Goal: Task Accomplishment & Management: Complete application form

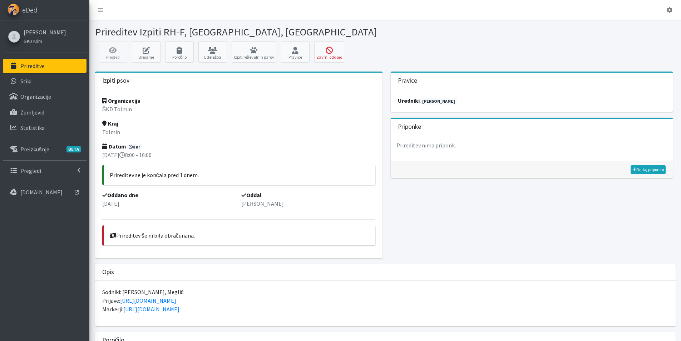
click at [249, 274] on div "Opis" at bounding box center [385, 272] width 580 height 16
click at [48, 65] on link "Prireditve" at bounding box center [45, 66] width 84 height 14
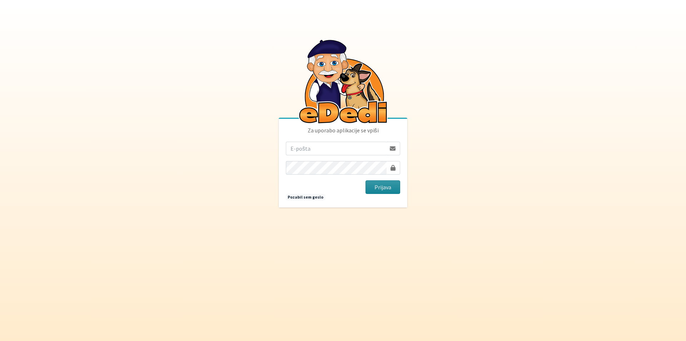
type input "vera.mikolic@erps.si"
click at [378, 188] on button "Prijava" at bounding box center [383, 187] width 35 height 14
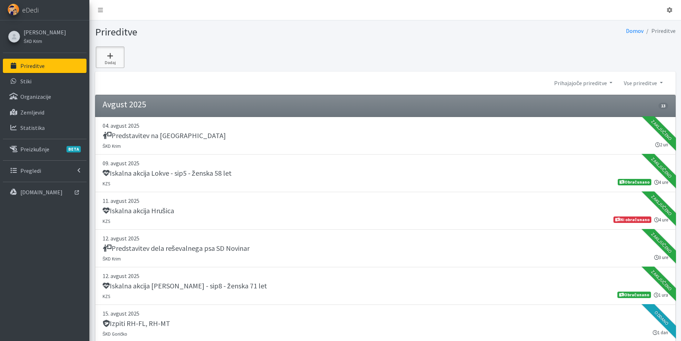
click at [111, 58] on icon at bounding box center [110, 55] width 24 height 7
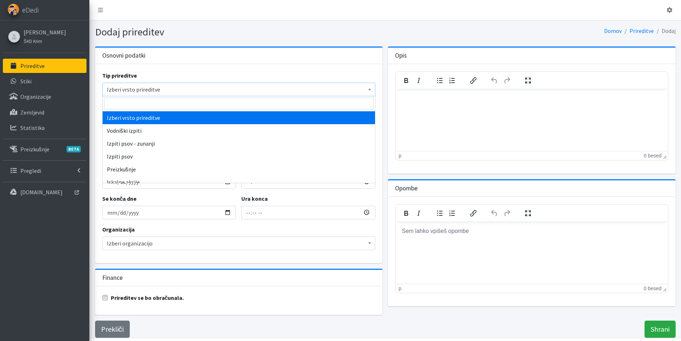
click at [109, 89] on span "Izberi vrsto prireditve" at bounding box center [239, 89] width 264 height 10
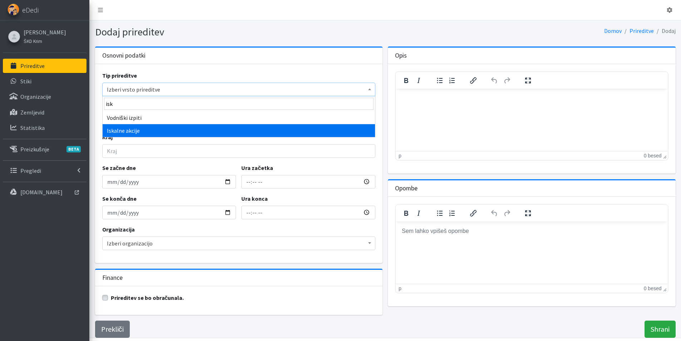
type input "isk"
select select "1003"
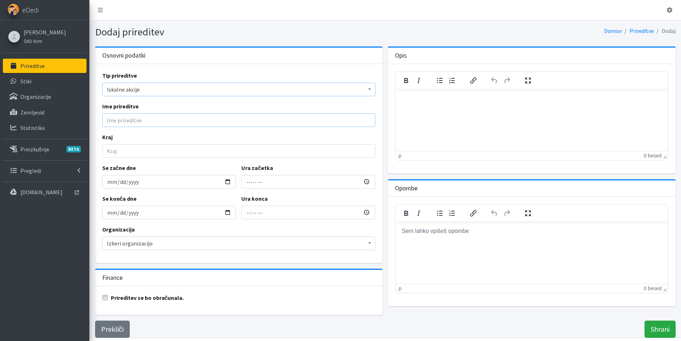
click at [135, 123] on input "Ime prireditve" at bounding box center [238, 120] width 273 height 14
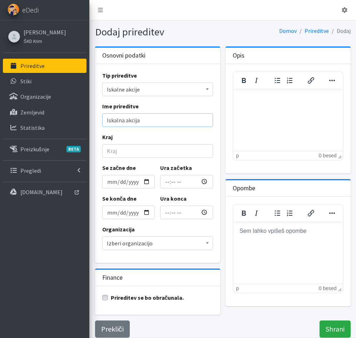
type input "Iskalna akcija"
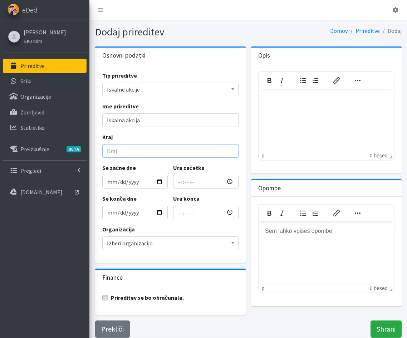
click at [114, 150] on input "Kraj" at bounding box center [170, 151] width 136 height 14
type input "Iskalna akcija Šmatevž - sip3 - moški 90 let"
click at [110, 184] on input "Se začne dne" at bounding box center [134, 182] width 65 height 14
type input "2025-09-04"
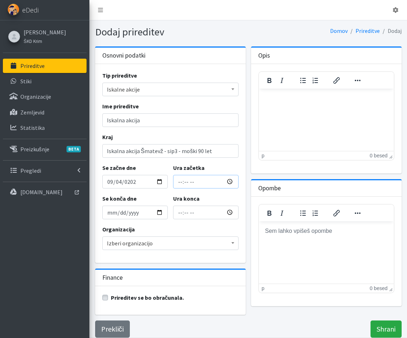
click at [176, 183] on input "Ura začetka" at bounding box center [205, 182] width 65 height 14
type input "17:55"
click at [182, 214] on input "19:55" at bounding box center [205, 212] width 65 height 14
type input "20:45"
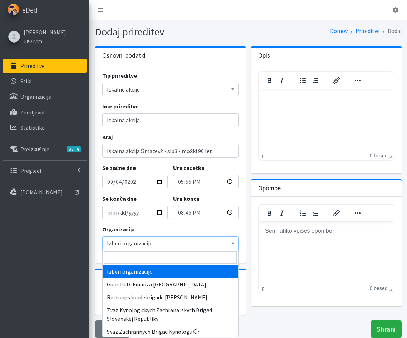
click at [175, 244] on span "Izberi organizacijo" at bounding box center [170, 243] width 127 height 10
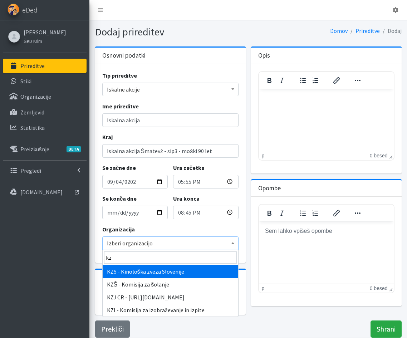
type input "kz"
select select "1067"
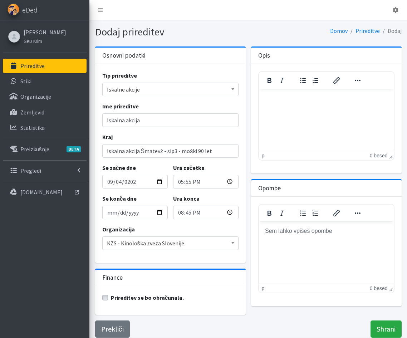
click at [111, 298] on label "Prireditev se bo obračunala." at bounding box center [147, 297] width 73 height 9
click at [106, 298] on input "Prireditev se bo obračunala." at bounding box center [105, 296] width 6 height 7
checkbox input "true"
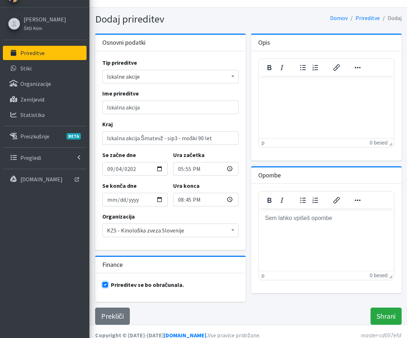
scroll to position [20, 0]
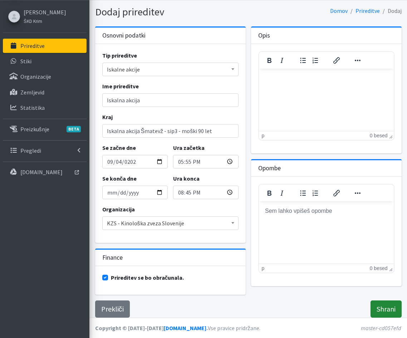
click at [387, 309] on input "Shrani" at bounding box center [385, 308] width 31 height 17
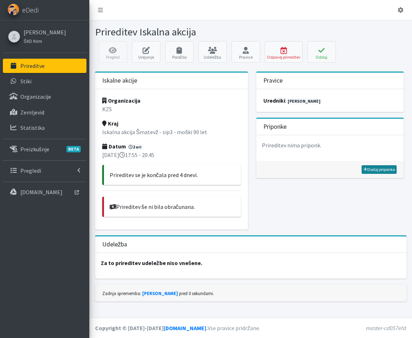
click at [383, 169] on link "Dodaj priponko" at bounding box center [379, 169] width 35 height 9
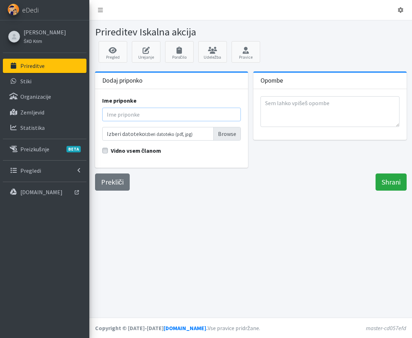
click at [108, 111] on input "Ime priponke" at bounding box center [171, 115] width 139 height 14
type input "Poročilo"
click at [220, 136] on input "Izberi datoteko Izberi datoteko (pdf, jpg)" at bounding box center [171, 134] width 139 height 14
type input "C:\fakepath\9_04_09_ŠMATEVŽ_poročilo.pdf"
click at [383, 182] on input "Shrani" at bounding box center [391, 181] width 31 height 17
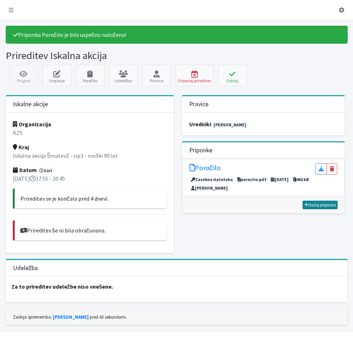
click at [309, 205] on link "Dodaj priponko" at bounding box center [319, 204] width 35 height 9
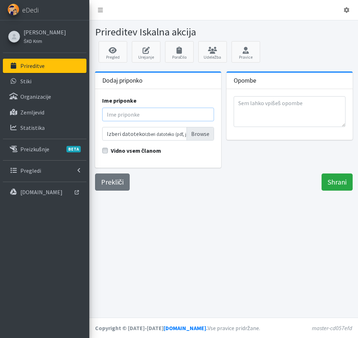
click at [120, 111] on input "Ime priponke" at bounding box center [158, 115] width 112 height 14
type input "Območje iskanja"
click at [197, 135] on input "Izberi datoteko Izberi datoteko (pdf, jpg)" at bounding box center [158, 134] width 112 height 14
type input "C:\fakepath\09_05_09_ŠMATEVŽ_območje iskanja.pdf"
click at [329, 183] on input "Shrani" at bounding box center [337, 181] width 31 height 17
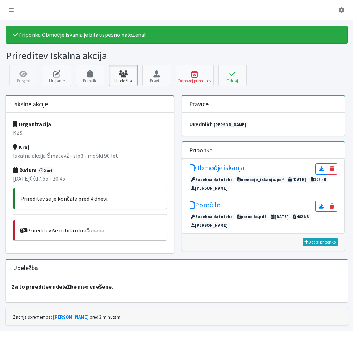
click at [135, 74] on icon at bounding box center [123, 73] width 24 height 7
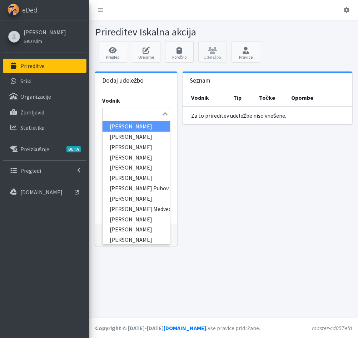
click at [131, 111] on input "Search for option" at bounding box center [132, 113] width 58 height 9
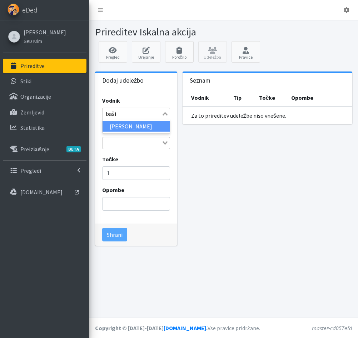
type input "bašič"
click at [139, 123] on li "[PERSON_NAME]" at bounding box center [136, 126] width 67 height 10
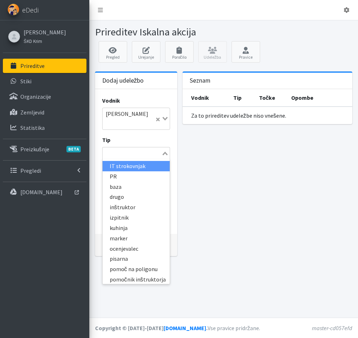
click at [165, 152] on icon "Search for option" at bounding box center [165, 154] width 5 height 4
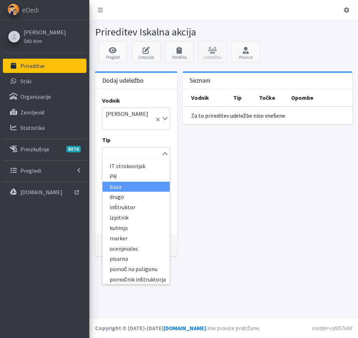
click at [130, 182] on li "baza" at bounding box center [136, 187] width 67 height 10
drag, startPoint x: 121, startPoint y: 146, endPoint x: 105, endPoint y: 146, distance: 16.4
click at [105, 149] on input "Search for option" at bounding box center [132, 153] width 58 height 9
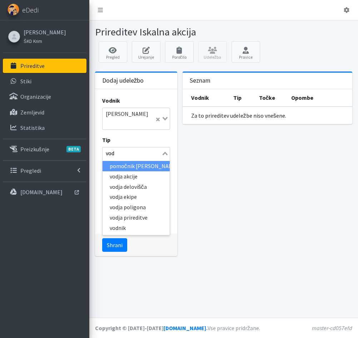
type input "vodn"
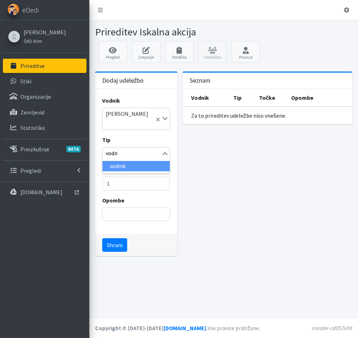
click at [126, 161] on li "vodnik" at bounding box center [136, 166] width 67 height 10
click at [111, 207] on input "Opombe" at bounding box center [136, 214] width 68 height 14
type input "logistika"
click at [107, 238] on button "Shrani" at bounding box center [114, 245] width 25 height 14
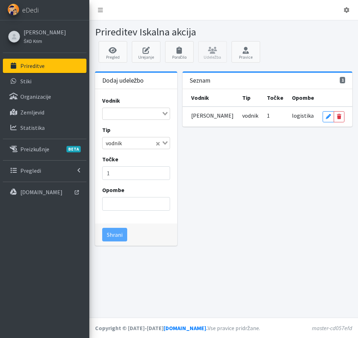
click at [112, 115] on input "Search for option" at bounding box center [132, 113] width 58 height 9
type input "ples"
click at [116, 126] on li "[PERSON_NAME]" at bounding box center [136, 126] width 67 height 10
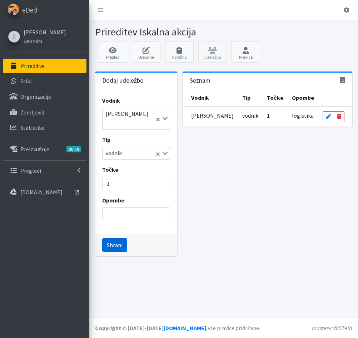
click at [113, 238] on button "Shrani" at bounding box center [114, 245] width 25 height 14
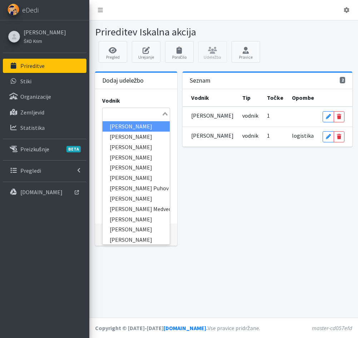
click at [110, 114] on input "Search for option" at bounding box center [132, 113] width 58 height 9
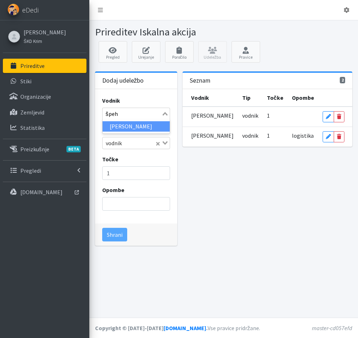
type input "špeh"
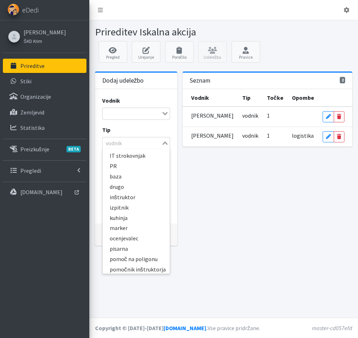
click at [163, 144] on icon "Search for option" at bounding box center [165, 143] width 5 height 4
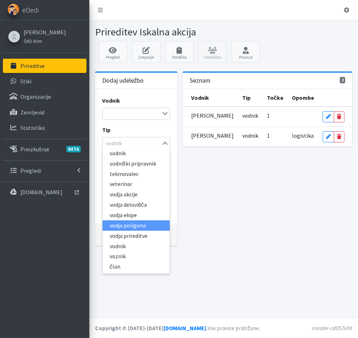
scroll to position [173, 0]
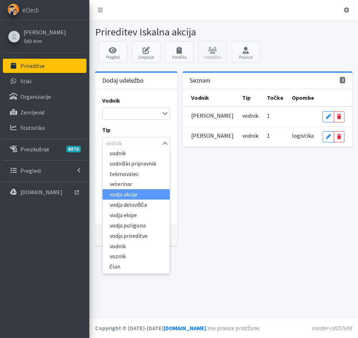
click at [123, 190] on li "vodja akcije" at bounding box center [136, 194] width 67 height 10
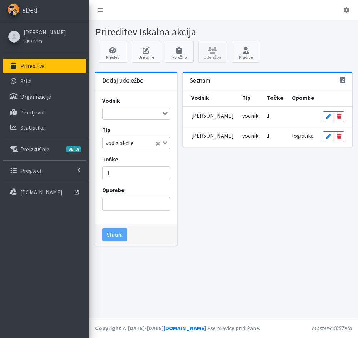
click at [107, 115] on input "Search for option" at bounding box center [132, 113] width 58 height 9
type input "špeh"
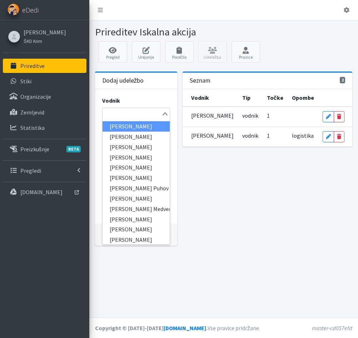
click at [118, 117] on input "Search for option" at bounding box center [132, 113] width 58 height 9
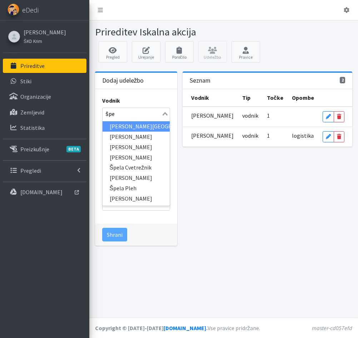
type input "špeh"
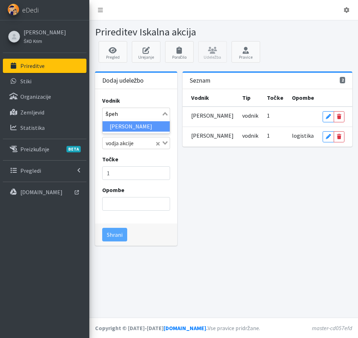
click at [117, 128] on li "[PERSON_NAME]" at bounding box center [136, 126] width 67 height 10
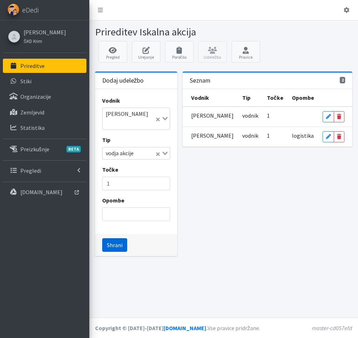
click at [113, 238] on button "Shrani" at bounding box center [114, 245] width 25 height 14
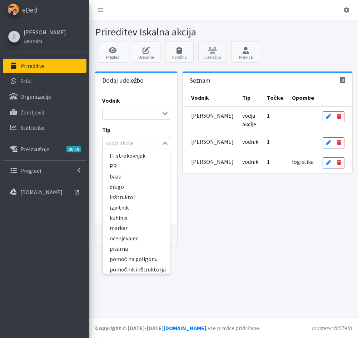
scroll to position [93, 0]
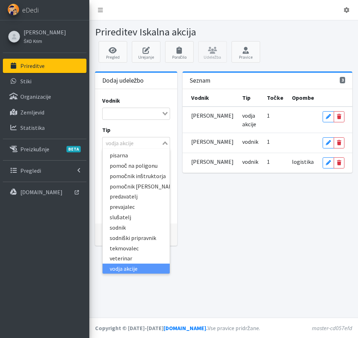
click at [163, 144] on icon "Search for option" at bounding box center [165, 143] width 5 height 4
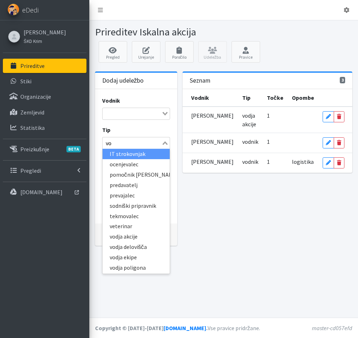
scroll to position [0, 0]
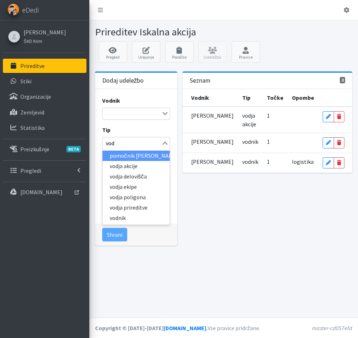
type input "vodn"
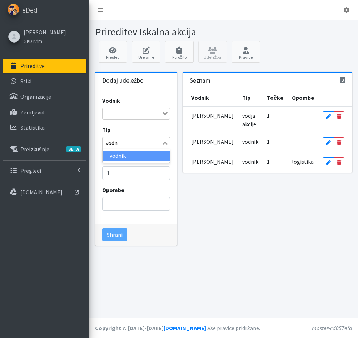
click at [136, 156] on li "vodnik" at bounding box center [136, 155] width 67 height 10
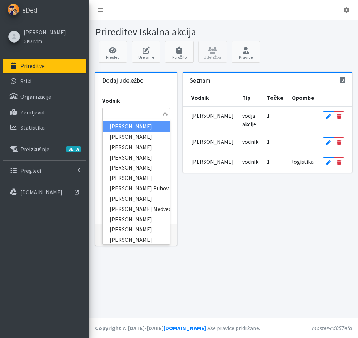
click at [114, 116] on input "Search for option" at bounding box center [132, 113] width 58 height 9
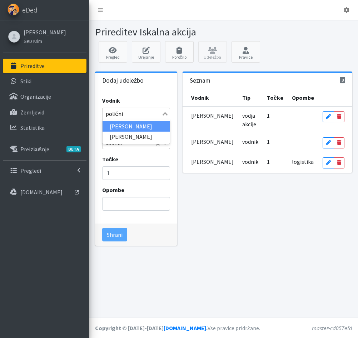
type input "poličnik"
click at [118, 125] on li "[PERSON_NAME]" at bounding box center [136, 126] width 67 height 10
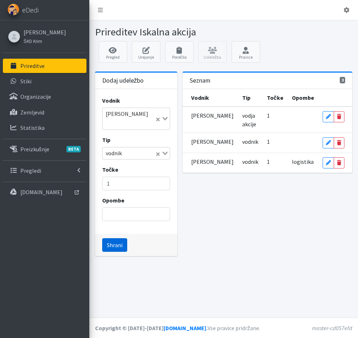
click at [113, 238] on button "Shrani" at bounding box center [114, 245] width 25 height 14
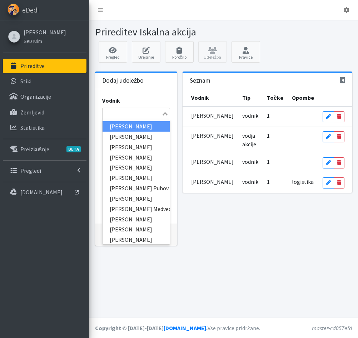
click at [107, 116] on input "Search for option" at bounding box center [132, 113] width 58 height 9
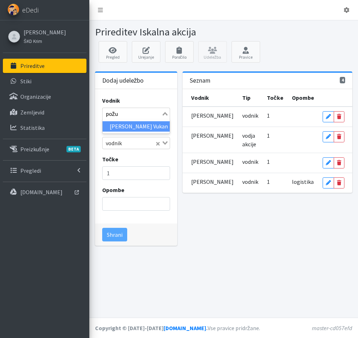
type input "požun"
click at [121, 127] on li "[PERSON_NAME] Vukan" at bounding box center [136, 126] width 67 height 10
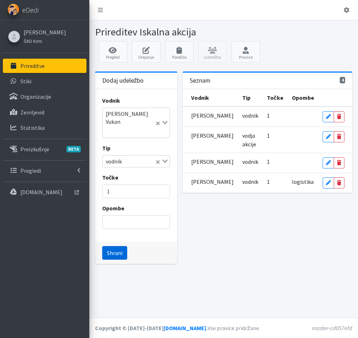
click at [115, 246] on button "Shrani" at bounding box center [114, 253] width 25 height 14
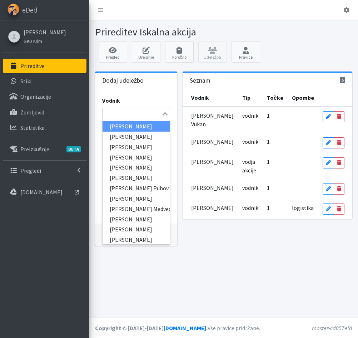
click at [110, 112] on input "Search for option" at bounding box center [132, 113] width 58 height 9
type input "erne"
click at [118, 124] on li "[PERSON_NAME]" at bounding box center [136, 126] width 67 height 10
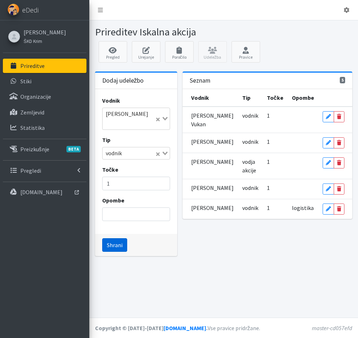
click at [115, 238] on button "Shrani" at bounding box center [114, 245] width 25 height 14
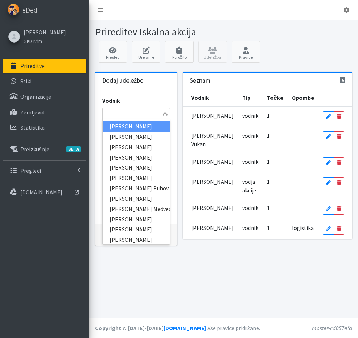
click at [112, 113] on input "Search for option" at bounding box center [132, 113] width 58 height 9
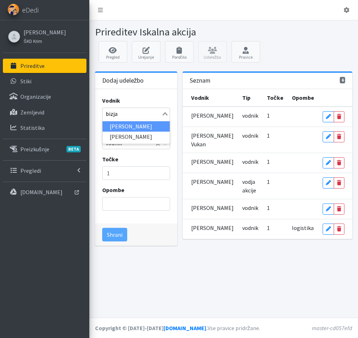
type input "bizjak"
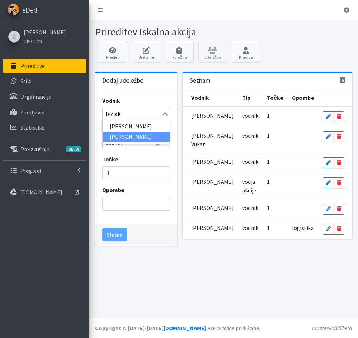
click at [110, 136] on li "[PERSON_NAME]" at bounding box center [136, 136] width 67 height 10
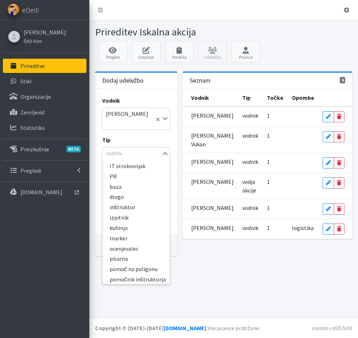
click at [165, 152] on icon "Search for option" at bounding box center [165, 154] width 5 height 4
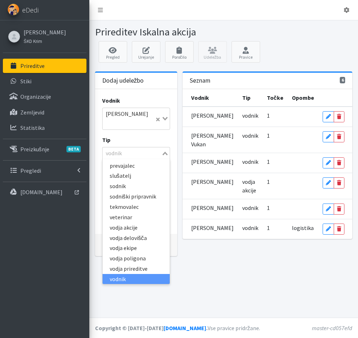
type input "d"
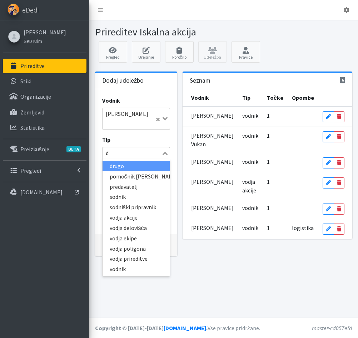
click at [137, 161] on li "drugo" at bounding box center [136, 166] width 67 height 10
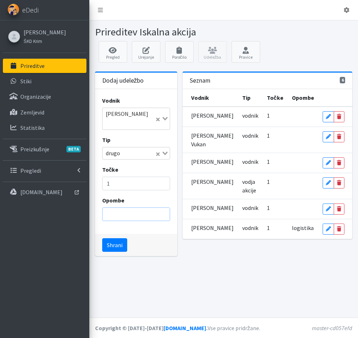
click at [146, 207] on input "Opombe" at bounding box center [136, 214] width 68 height 14
drag, startPoint x: 134, startPoint y: 209, endPoint x: 103, endPoint y: 207, distance: 31.1
click at [103, 207] on input "brez psa" at bounding box center [136, 214] width 68 height 14
type input "občan"
click at [112, 238] on button "Shrani" at bounding box center [114, 245] width 25 height 14
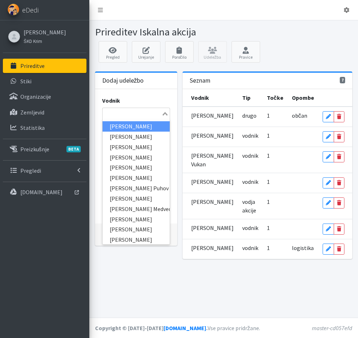
click at [106, 109] on div "Search for option" at bounding box center [132, 113] width 59 height 10
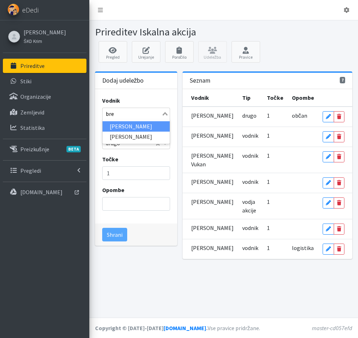
type input "brez"
click at [110, 124] on li "[PERSON_NAME]" at bounding box center [136, 126] width 67 height 10
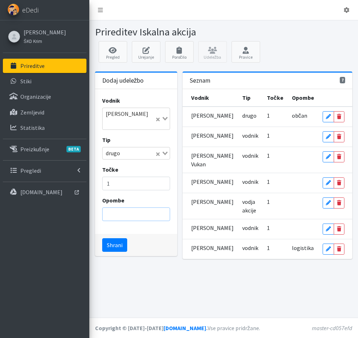
click at [116, 207] on input "Opombe" at bounding box center [136, 214] width 68 height 14
type input "občanka"
click at [113, 238] on button "Shrani" at bounding box center [114, 245] width 25 height 14
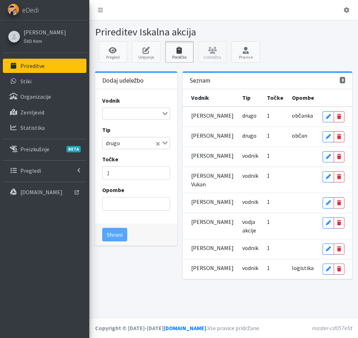
click at [178, 53] on icon at bounding box center [179, 50] width 24 height 7
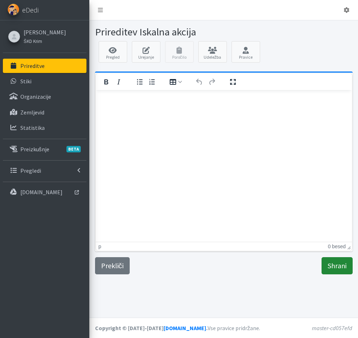
click at [332, 263] on input "Shrani" at bounding box center [337, 265] width 31 height 17
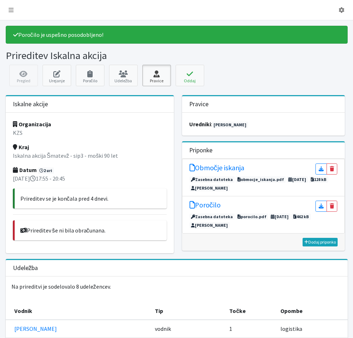
click at [171, 80] on link "Pravice" at bounding box center [156, 75] width 29 height 21
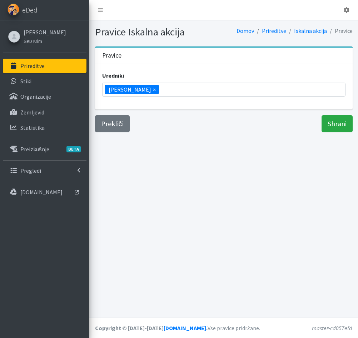
scroll to position [113, 0]
click at [163, 94] on ul "× [PERSON_NAME]" at bounding box center [224, 89] width 243 height 13
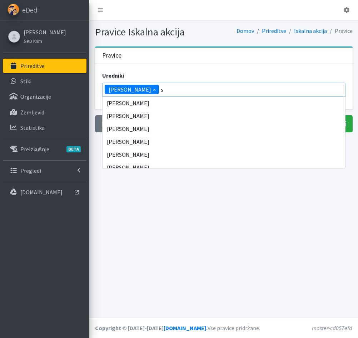
scroll to position [0, 0]
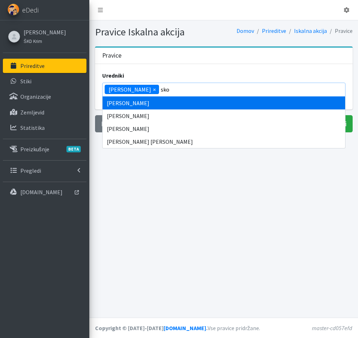
type input "sko"
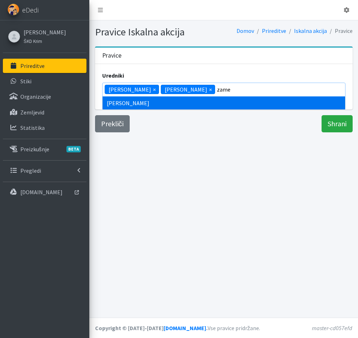
type input "zame"
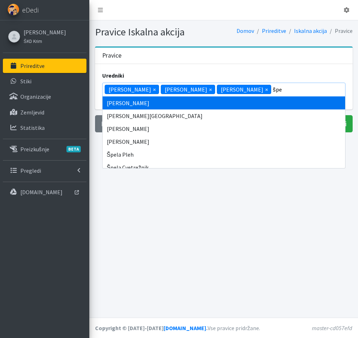
type input "špe"
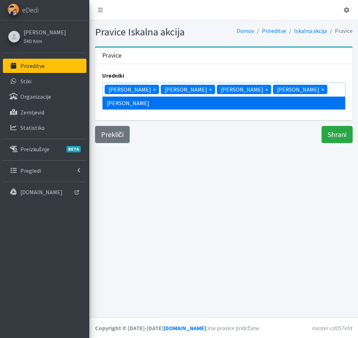
type input "škor"
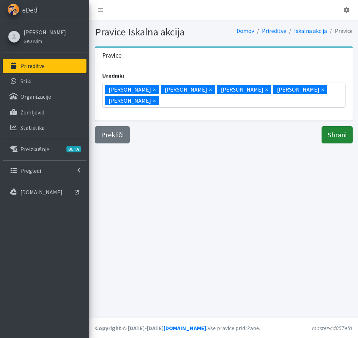
click at [328, 136] on input "Shrani" at bounding box center [337, 134] width 31 height 17
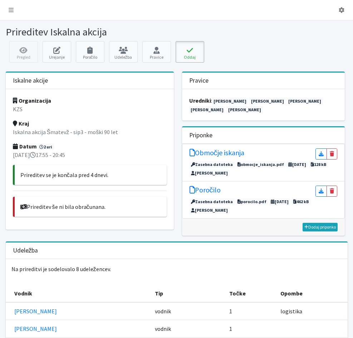
click at [202, 53] on icon at bounding box center [190, 50] width 24 height 7
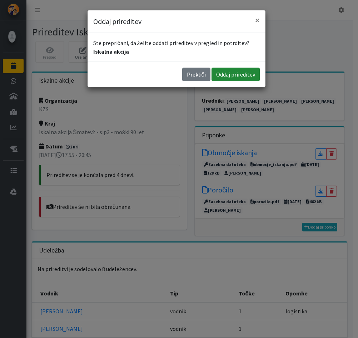
click at [227, 74] on button "Oddaj prireditev" at bounding box center [236, 75] width 48 height 14
